Goal: Information Seeking & Learning: Learn about a topic

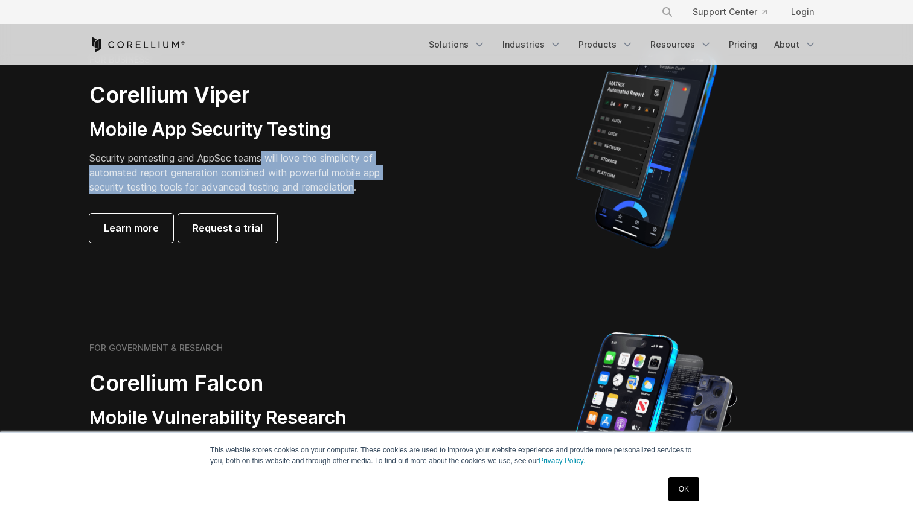
drag, startPoint x: 264, startPoint y: 163, endPoint x: 359, endPoint y: 188, distance: 98.0
click at [359, 188] on p "Security pentesting and AppSec teams will love the simplicity of automated repo…" at bounding box center [243, 172] width 309 height 43
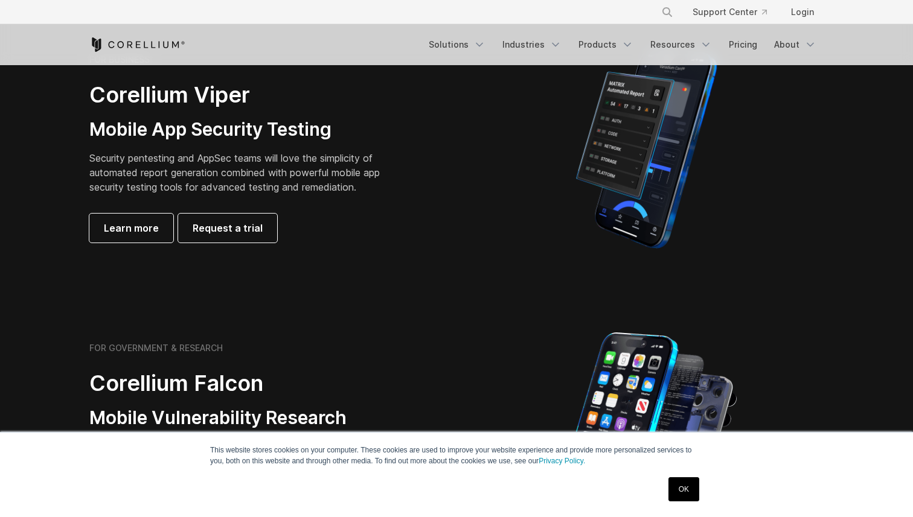
click at [360, 188] on p "Security pentesting and AppSec teams will love the simplicity of automated repo…" at bounding box center [243, 172] width 309 height 43
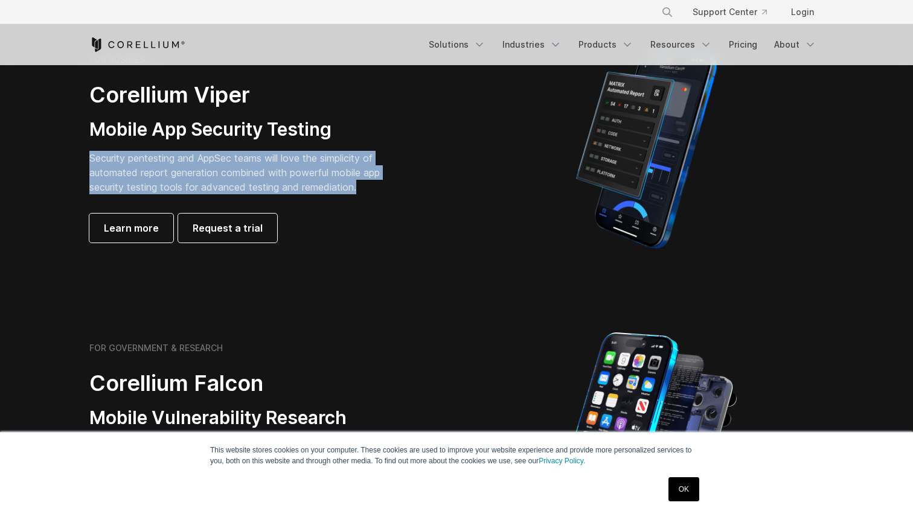
drag, startPoint x: 370, startPoint y: 192, endPoint x: 251, endPoint y: 151, distance: 126.4
click at [251, 151] on p "Security pentesting and AppSec teams will love the simplicity of automated repo…" at bounding box center [243, 172] width 309 height 43
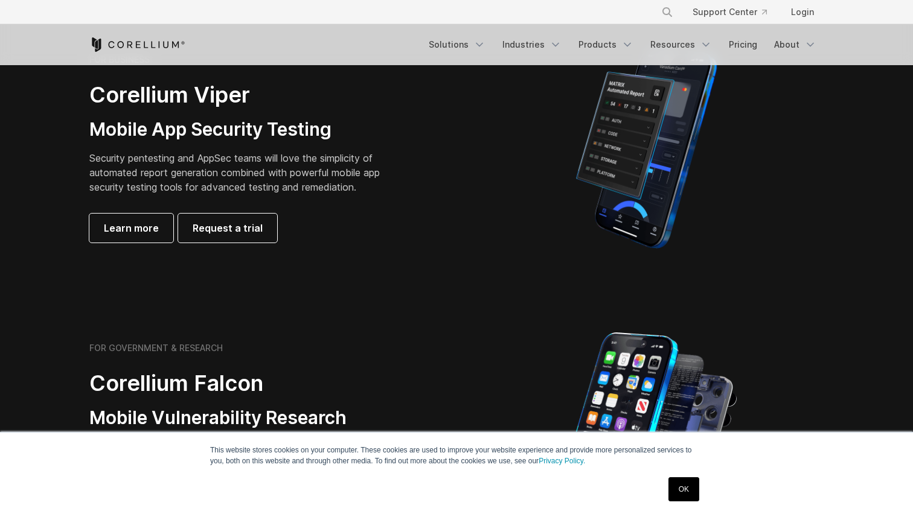
click at [275, 146] on div "FOR BUSINESS Corellium Viper Mobile App Security Testing Security pentesting an…" at bounding box center [258, 148] width 338 height 188
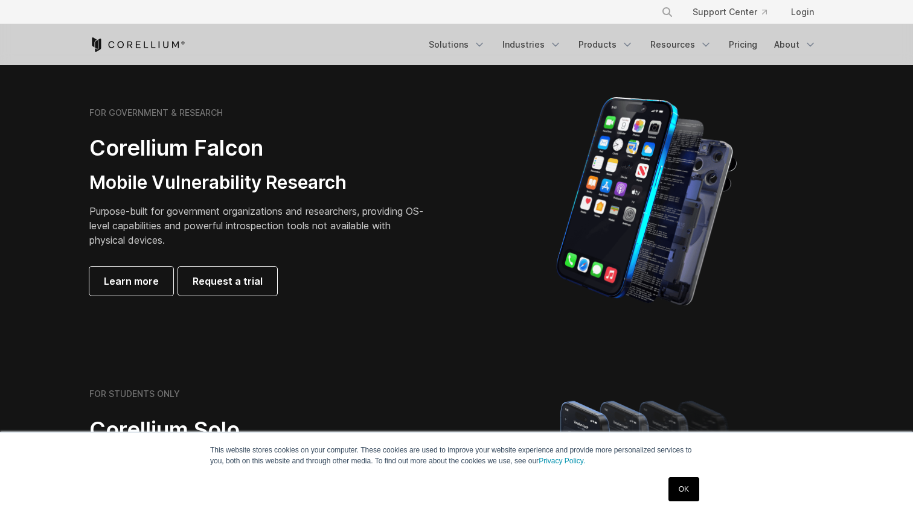
scroll to position [545, 0]
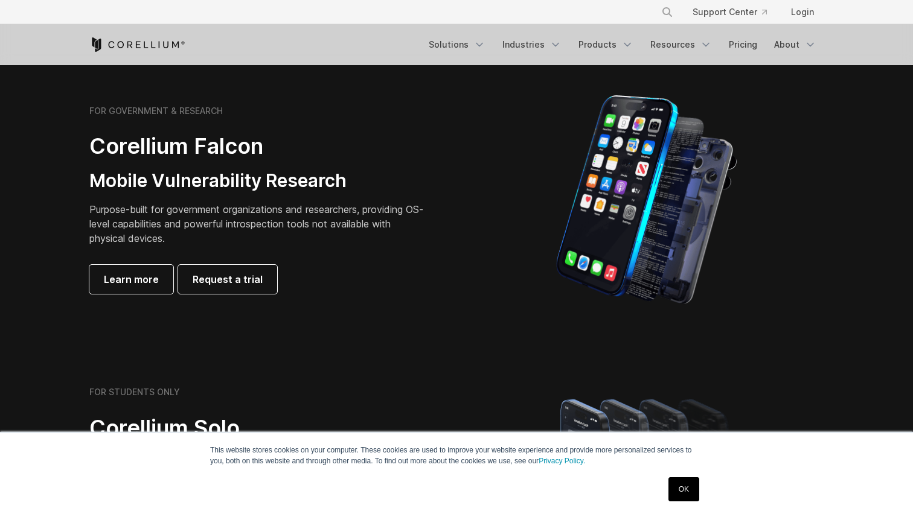
click at [330, 184] on h3 "Mobile Vulnerability Research" at bounding box center [258, 181] width 338 height 23
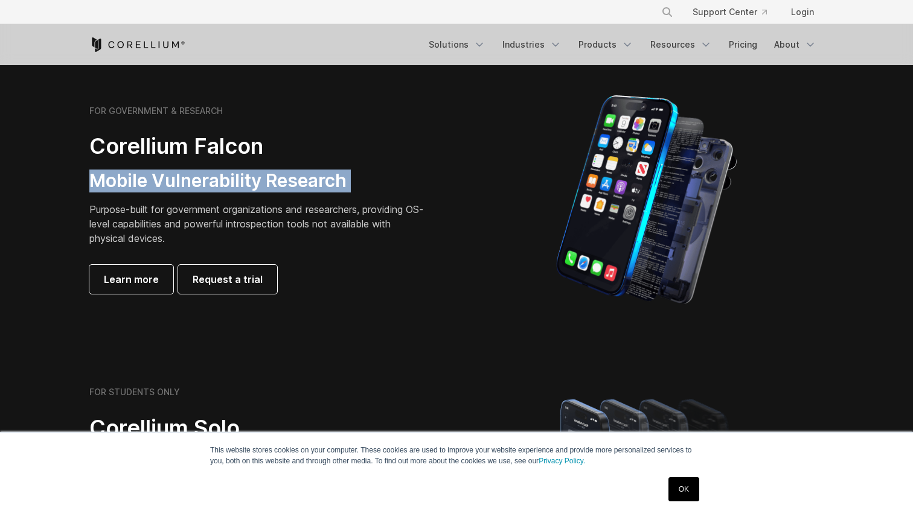
click at [348, 221] on p "Purpose-built for government organizations and researchers, providing OS-level …" at bounding box center [258, 223] width 338 height 43
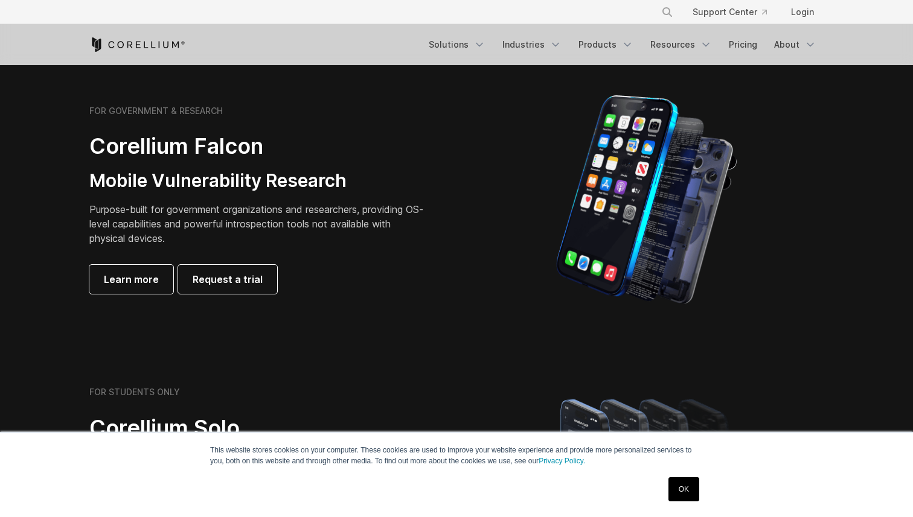
click at [348, 221] on p "Purpose-built for government organizations and researchers, providing OS-level …" at bounding box center [258, 223] width 338 height 43
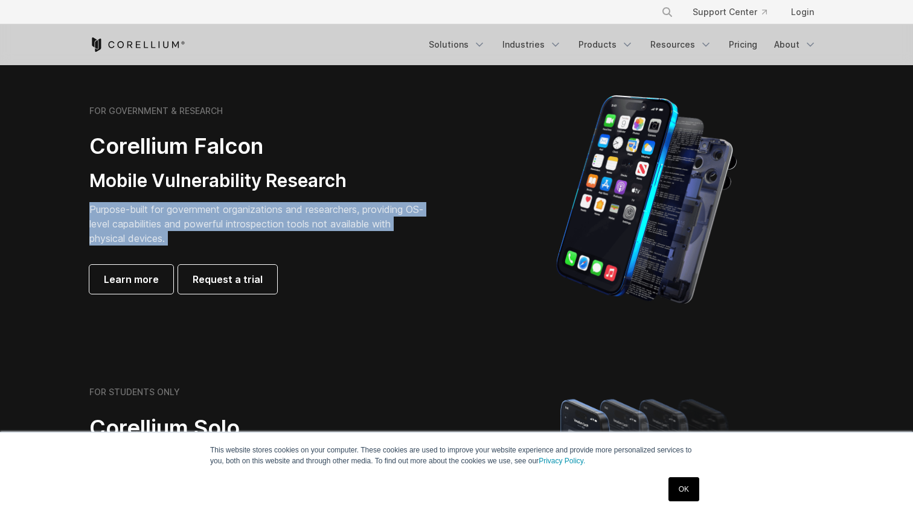
click at [355, 232] on p "Purpose-built for government organizations and researchers, providing OS-level …" at bounding box center [258, 223] width 338 height 43
drag, startPoint x: 357, startPoint y: 238, endPoint x: 304, endPoint y: 198, distance: 66.4
click at [304, 198] on div "FOR GOVERNMENT & RESEARCH Corellium Falcon Mobile Vulnerability Research Purpos…" at bounding box center [258, 200] width 338 height 188
drag, startPoint x: 304, startPoint y: 198, endPoint x: 305, endPoint y: 238, distance: 39.9
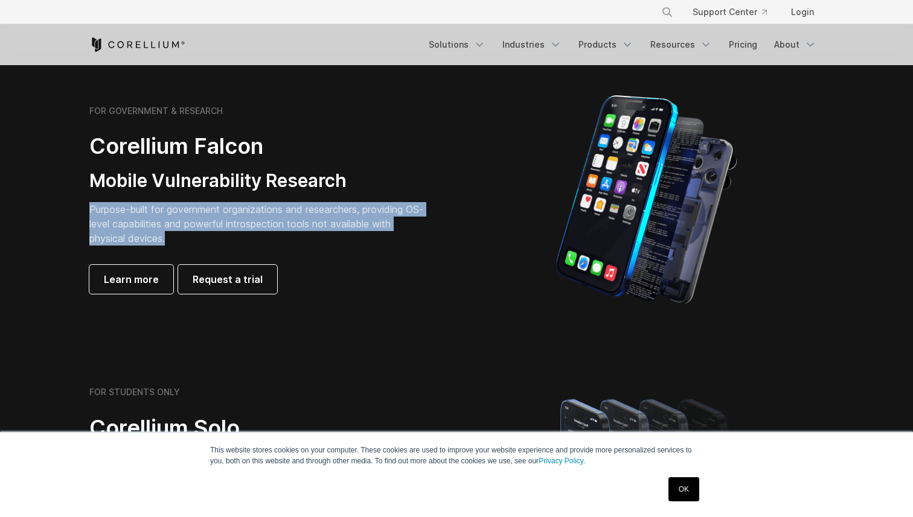
click at [305, 238] on div "FOR GOVERNMENT & RESEARCH Corellium Falcon Mobile Vulnerability Research Purpos…" at bounding box center [258, 200] width 338 height 188
click at [305, 238] on p "Purpose-built for government organizations and researchers, providing OS-level …" at bounding box center [258, 223] width 338 height 43
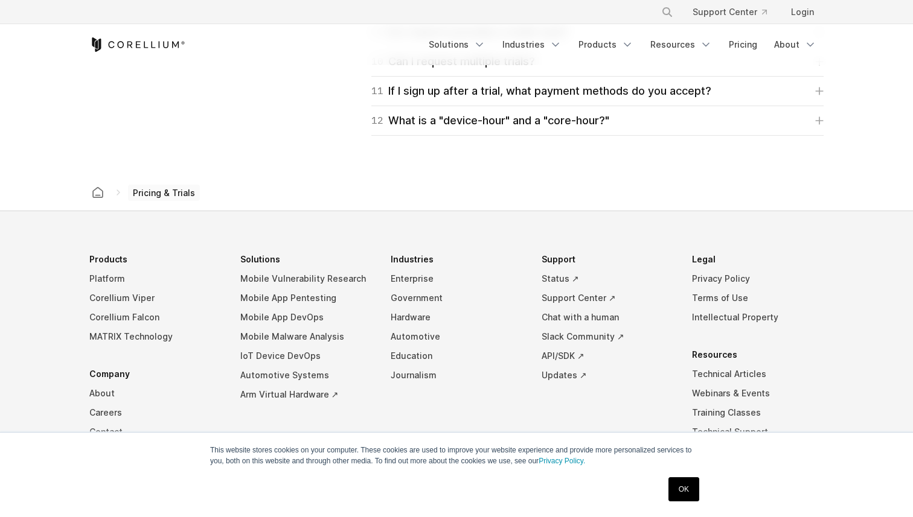
scroll to position [2037, 0]
click at [383, 117] on div "12 What is a "device-hour" and a "core-hour?"" at bounding box center [490, 121] width 238 height 17
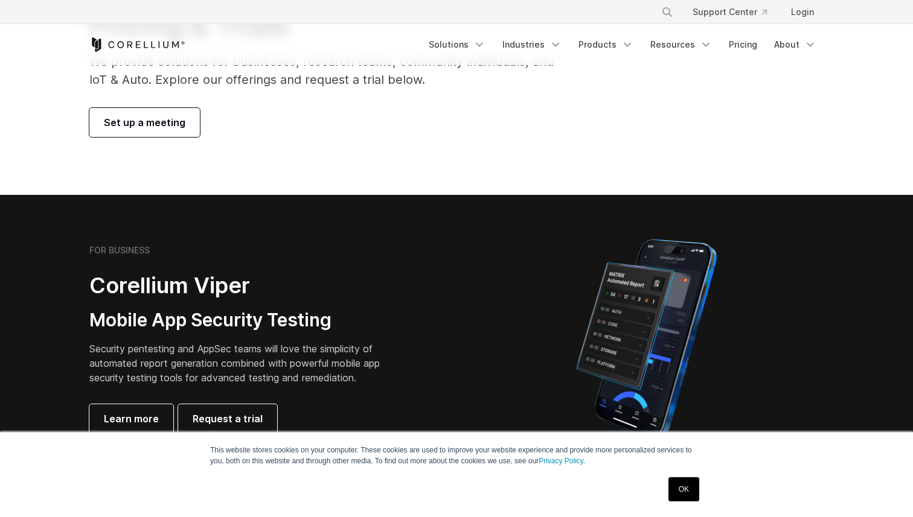
scroll to position [0, 0]
